Goal: Information Seeking & Learning: Learn about a topic

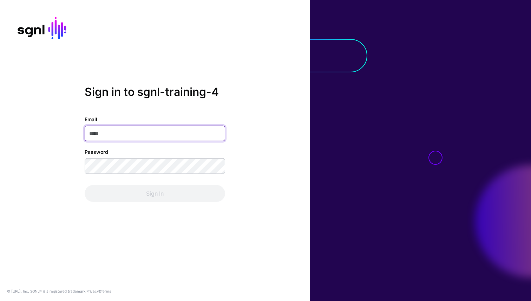
paste input "**********"
type input "**********"
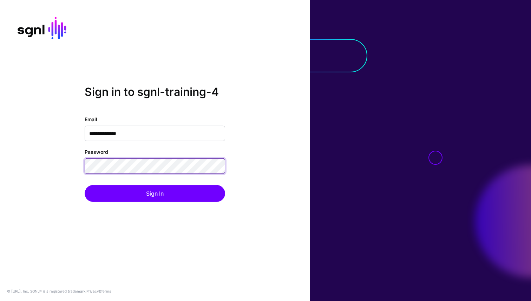
click at [85, 185] on button "Sign In" at bounding box center [155, 193] width 140 height 17
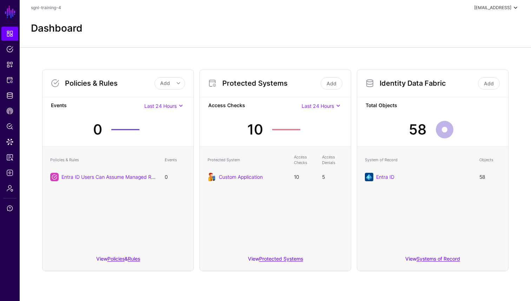
click at [495, 6] on div "[EMAIL_ADDRESS]" at bounding box center [492, 8] width 37 height 6
click at [379, 34] on div "Dashboard" at bounding box center [275, 31] width 511 height 32
click at [225, 179] on link "Custom Application" at bounding box center [241, 177] width 44 height 6
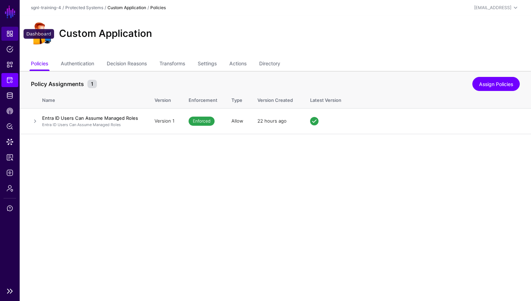
click at [7, 31] on span "Dashboard" at bounding box center [9, 33] width 7 height 7
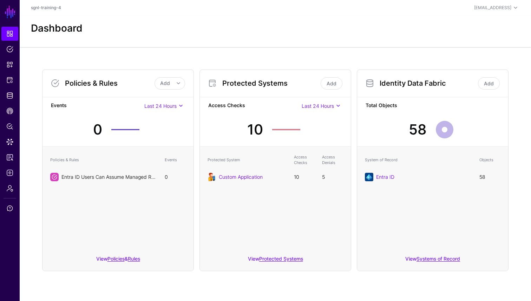
click at [114, 176] on link "Entra ID Users Can Assume Managed Roles" at bounding box center [110, 177] width 99 height 6
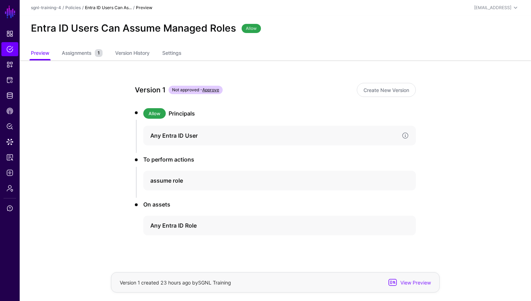
scroll to position [6, 0]
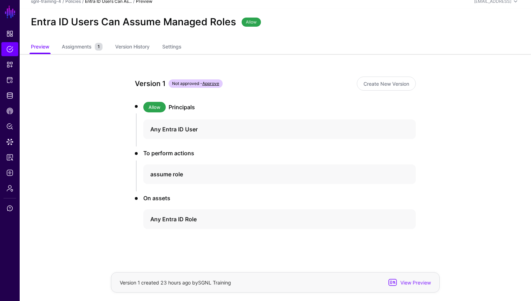
click at [190, 105] on h3 "Principals" at bounding box center [291, 107] width 247 height 8
click at [200, 119] on li "Allow Principals Any Entra ID User" at bounding box center [275, 124] width 281 height 44
click at [205, 127] on h4 "Any Entra ID User" at bounding box center [273, 129] width 246 height 8
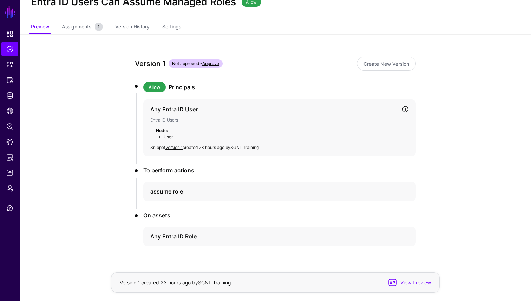
scroll to position [44, 0]
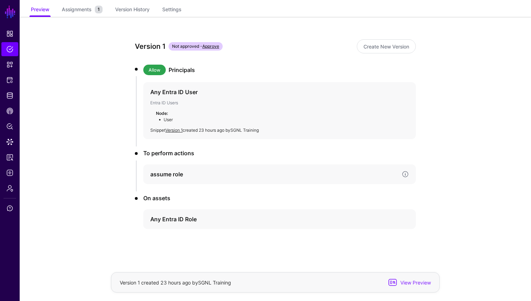
click at [214, 170] on h4 "assume role" at bounding box center [273, 174] width 246 height 8
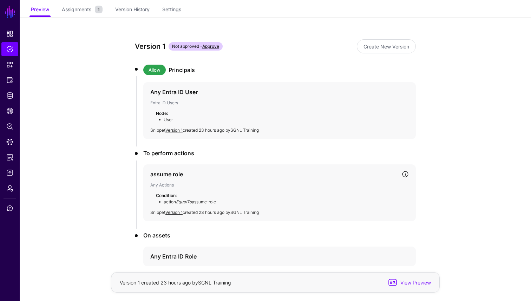
scroll to position [81, 0]
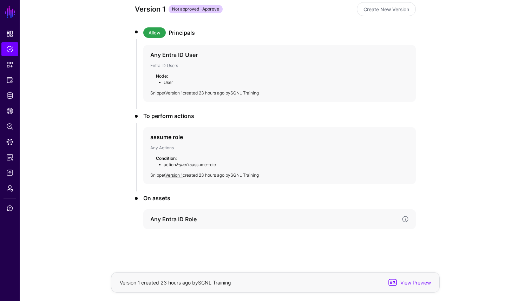
click at [250, 216] on h4 "Any Entra ID Role" at bounding box center [273, 219] width 246 height 8
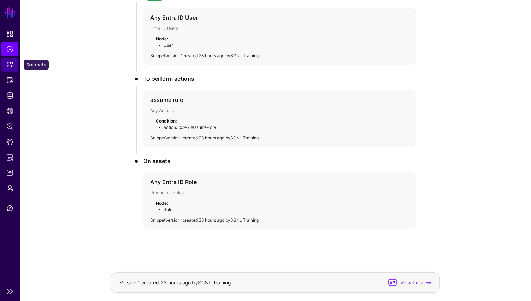
click at [11, 65] on span "Snippets" at bounding box center [9, 64] width 7 height 7
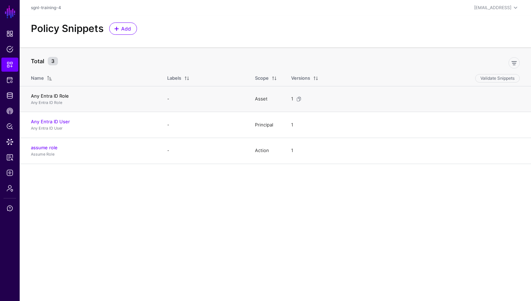
click at [59, 95] on link "Any Entra ID Role" at bounding box center [50, 96] width 38 height 6
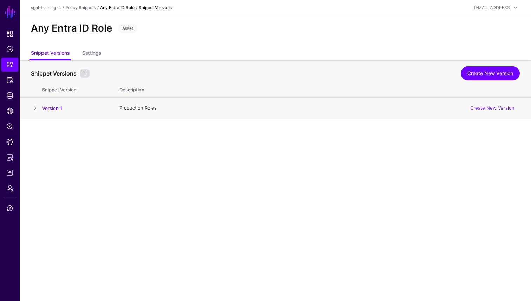
click at [34, 106] on span at bounding box center [35, 108] width 8 height 8
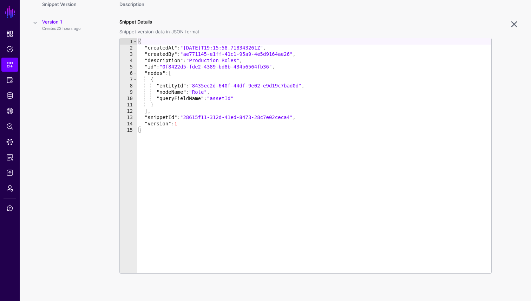
scroll to position [86, 0]
click at [508, 24] on div at bounding box center [505, 156] width 28 height 276
click at [517, 25] on link at bounding box center [513, 23] width 11 height 11
